Goal: Check status: Check status

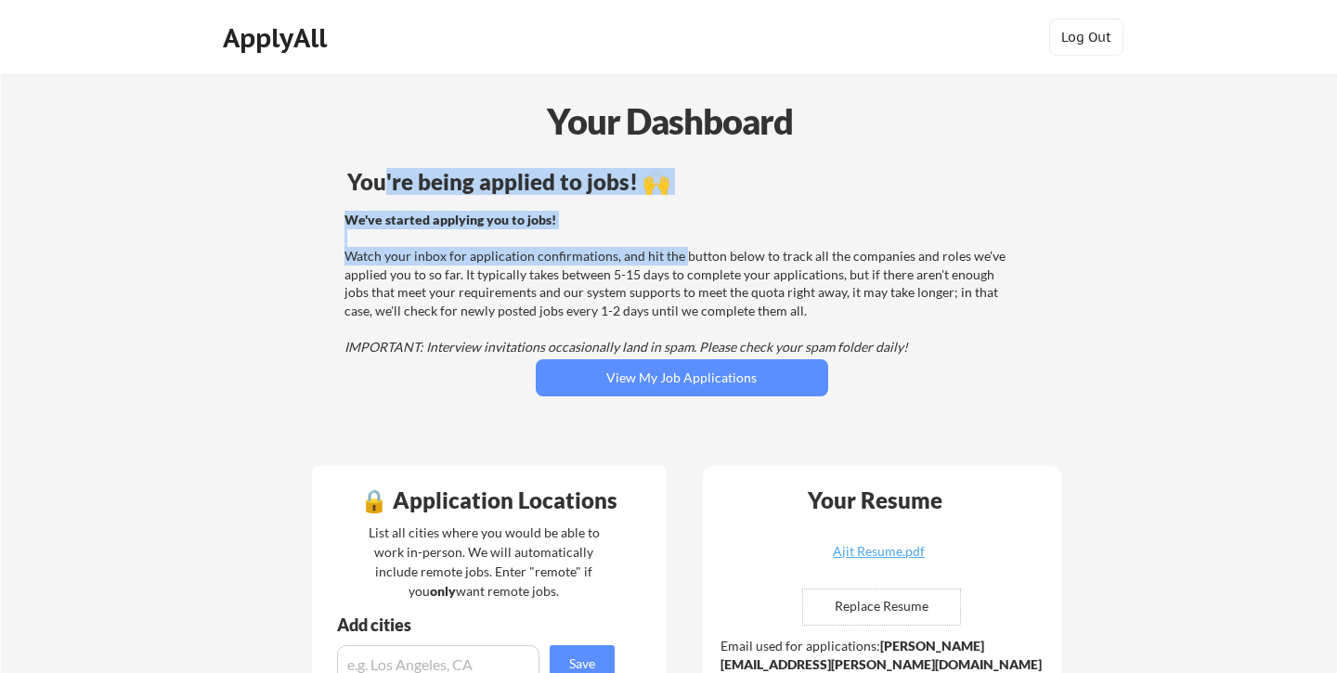
drag, startPoint x: 384, startPoint y: 175, endPoint x: 691, endPoint y: 255, distance: 316.5
click at [690, 255] on div "You're being applied to jobs! 🙌 We've started applying you to jobs! Watch your …" at bounding box center [681, 306] width 749 height 291
click at [691, 255] on div "We've started applying you to jobs! Watch your inbox for application confirmati…" at bounding box center [678, 284] width 669 height 146
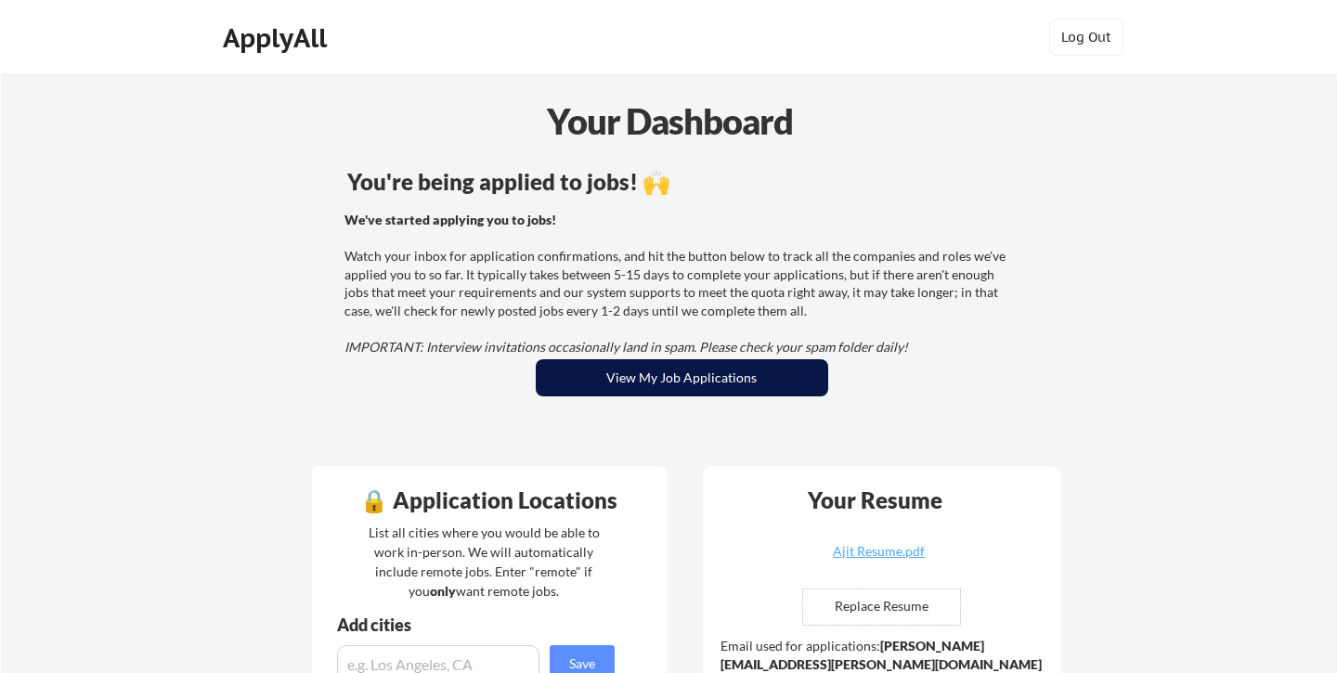
click at [713, 383] on button "View My Job Applications" at bounding box center [682, 377] width 292 height 37
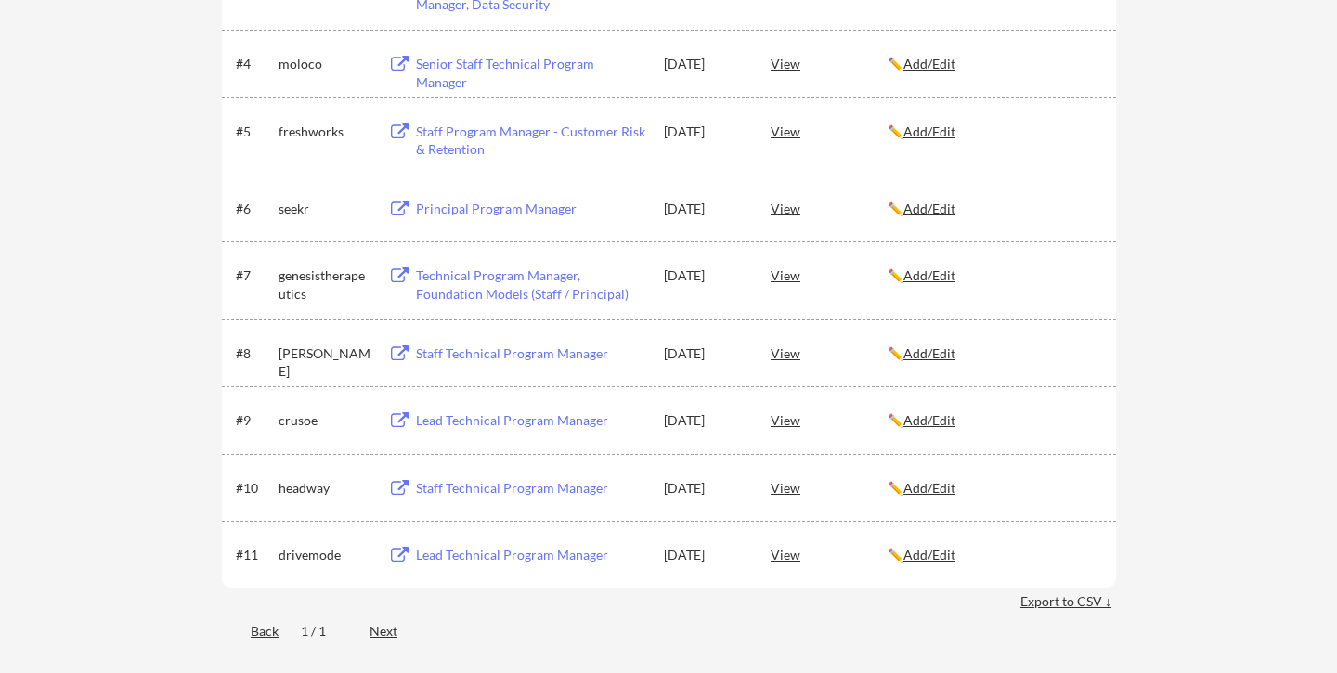
scroll to position [562, 0]
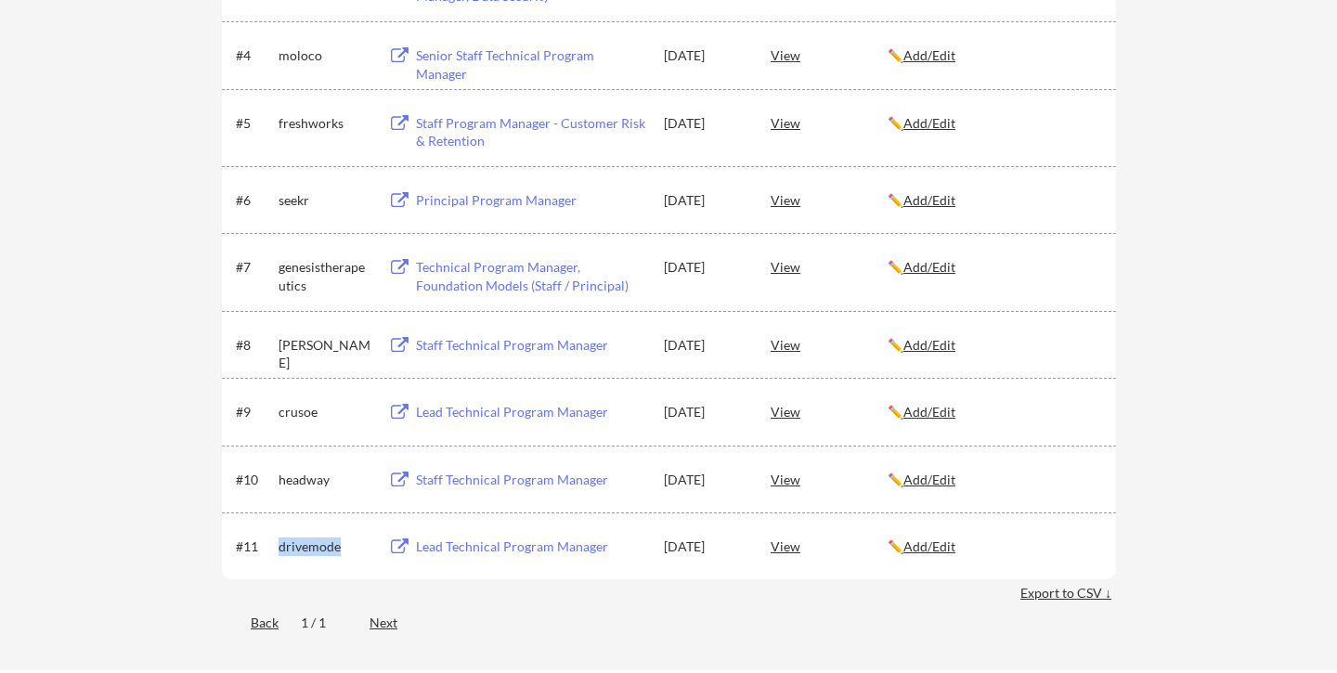
drag, startPoint x: 278, startPoint y: 547, endPoint x: 341, endPoint y: 549, distance: 63.1
click at [341, 549] on div "#11 drivemode Lead Technical Program Manager [DATE] View ✏️ Add/Edit" at bounding box center [667, 545] width 863 height 33
copy div "drivemode"
